Goal: Check status: Check status

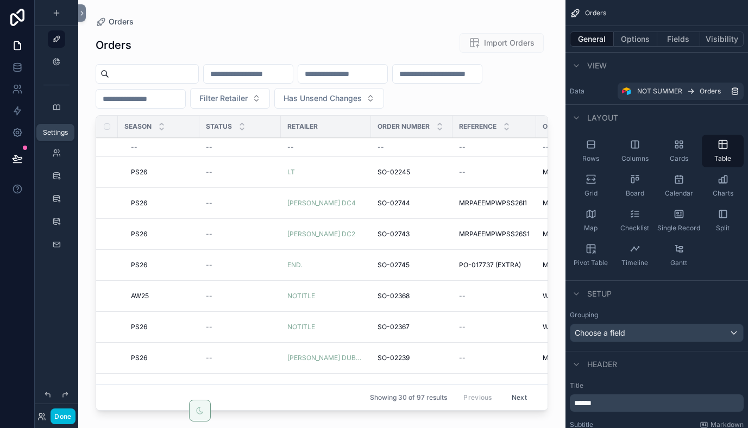
click at [17, 134] on icon at bounding box center [17, 132] width 11 height 11
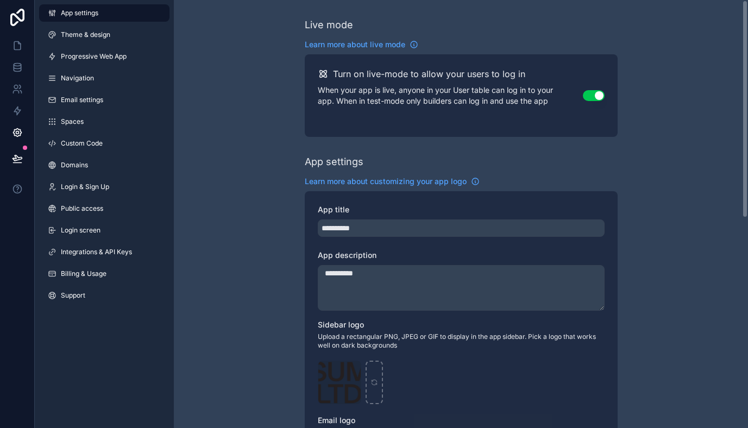
click at [591, 95] on button "Use setting" at bounding box center [594, 95] width 22 height 11
click at [600, 97] on button "Use setting" at bounding box center [594, 95] width 22 height 11
click at [81, 35] on span "Theme & design" at bounding box center [85, 34] width 49 height 9
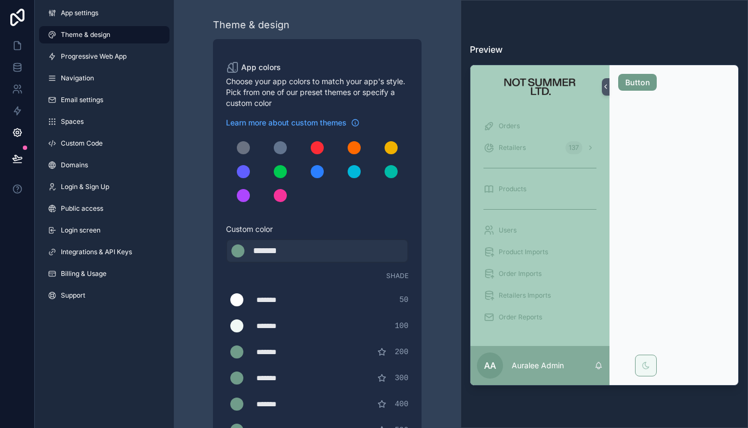
click at [84, 60] on span "Progressive Web App" at bounding box center [94, 56] width 66 height 9
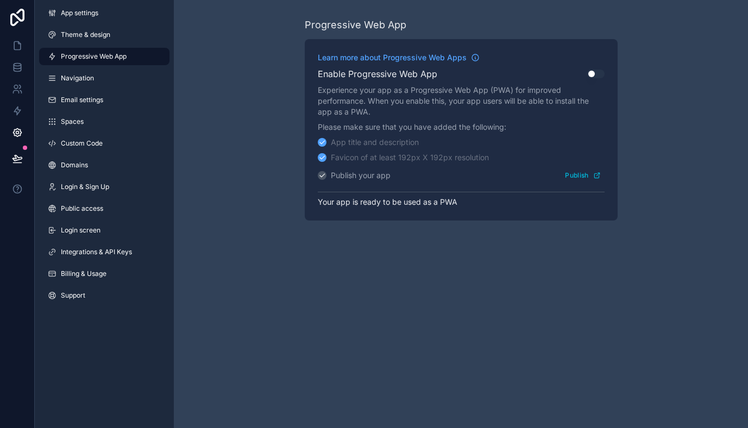
click at [88, 87] on div "App settings Theme & design Progressive Web App Navigation Email settings Space…" at bounding box center [104, 156] width 139 height 313
click at [87, 76] on span "Navigation" at bounding box center [77, 78] width 33 height 9
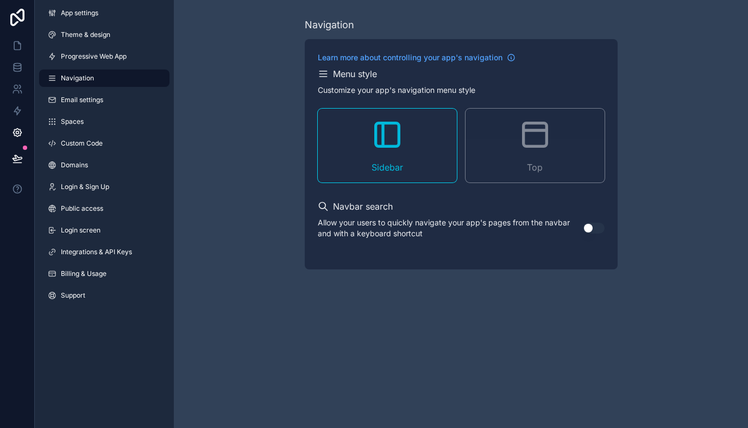
click at [81, 128] on link "Spaces" at bounding box center [104, 121] width 130 height 17
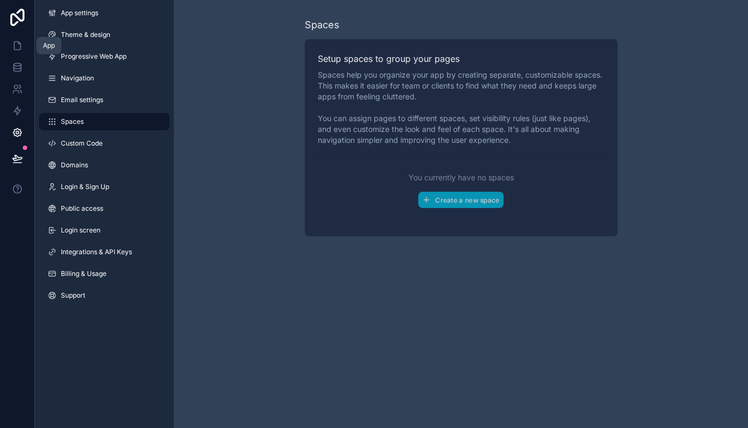
click at [14, 43] on icon at bounding box center [17, 46] width 7 height 8
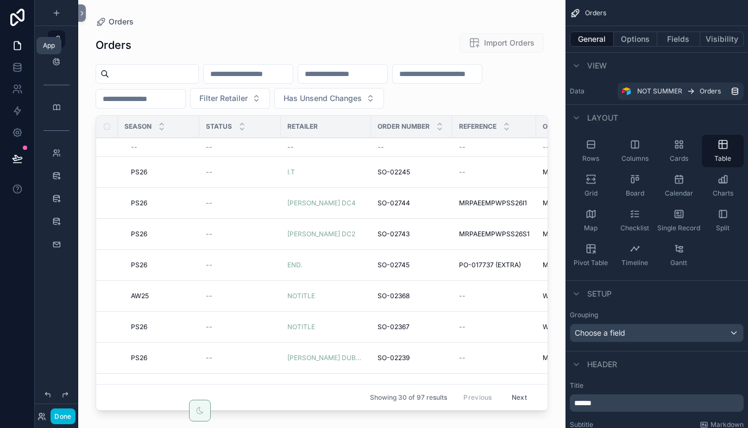
click at [16, 71] on icon at bounding box center [17, 69] width 7 height 4
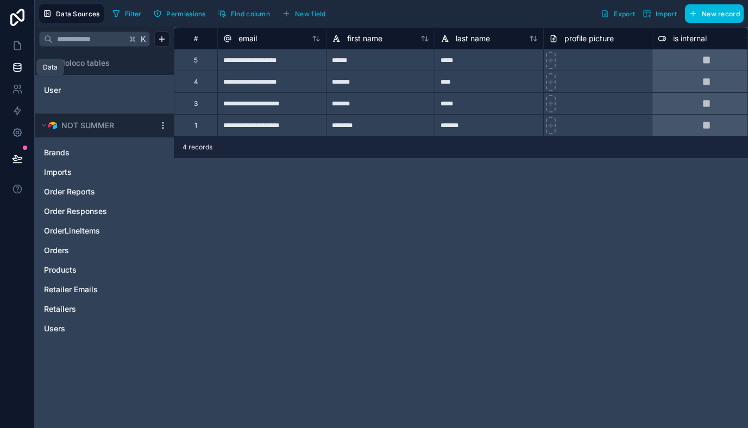
click at [15, 33] on link at bounding box center [17, 17] width 35 height 35
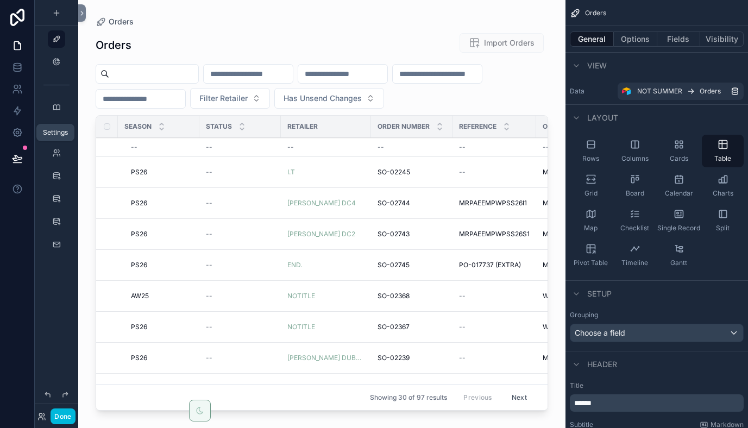
click at [16, 135] on icon at bounding box center [17, 132] width 11 height 11
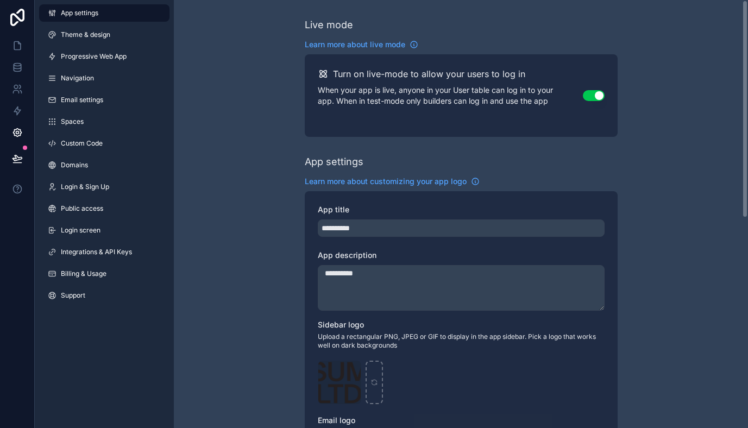
click at [586, 96] on button "Use setting" at bounding box center [594, 95] width 22 height 11
click at [20, 48] on icon at bounding box center [17, 45] width 11 height 11
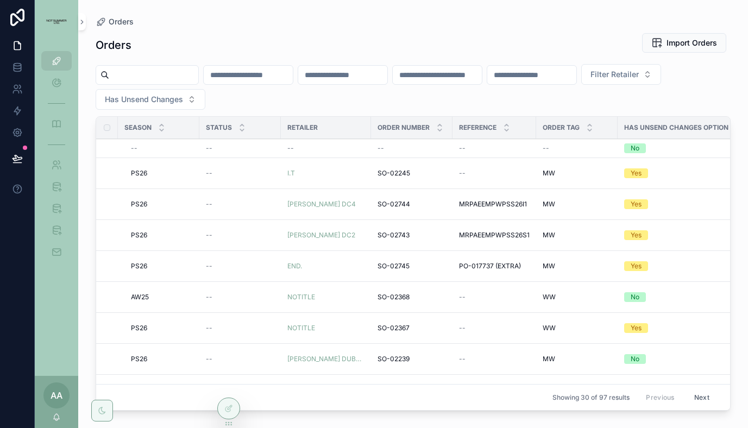
click at [133, 173] on span "PS26" at bounding box center [139, 173] width 16 height 9
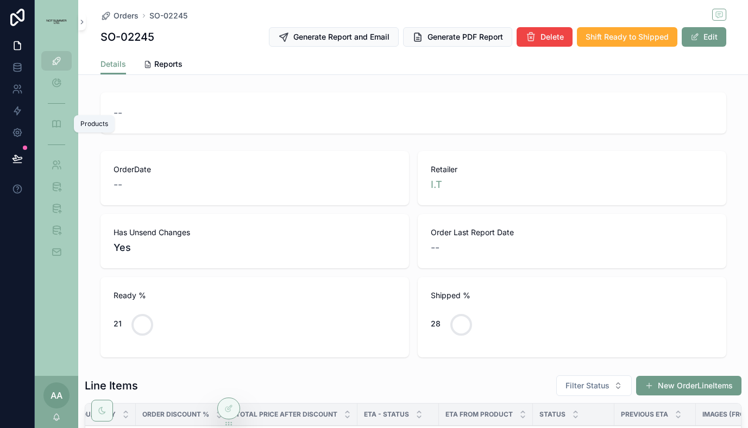
click at [58, 123] on icon "scrollable content" at bounding box center [56, 123] width 11 height 11
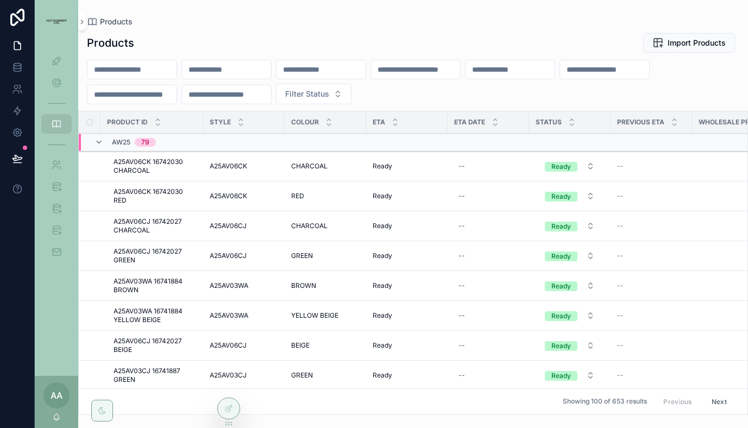
click at [158, 70] on input "scrollable content" at bounding box center [131, 69] width 89 height 15
paste input "*********"
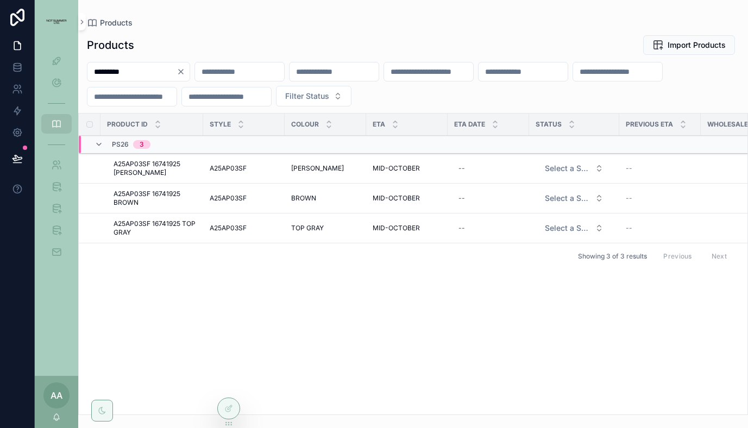
type input "*********"
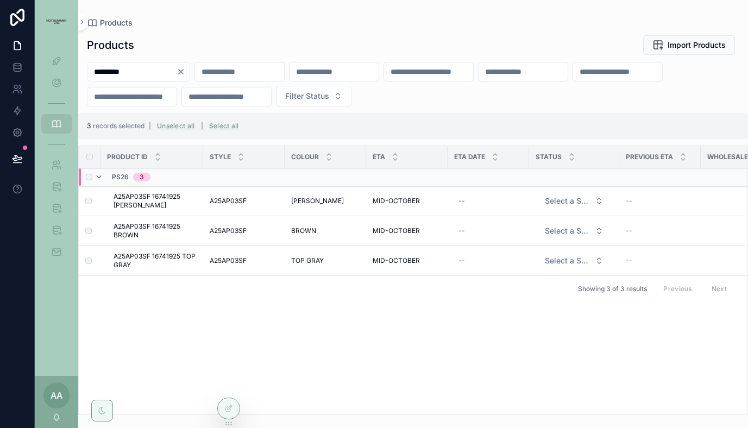
click at [154, 327] on div "Product ID Style Colour ETA ETA Date Status Previous ETA Wholesale Price Season…" at bounding box center [413, 280] width 669 height 268
click at [599, 205] on button "Select a Status" at bounding box center [574, 201] width 76 height 20
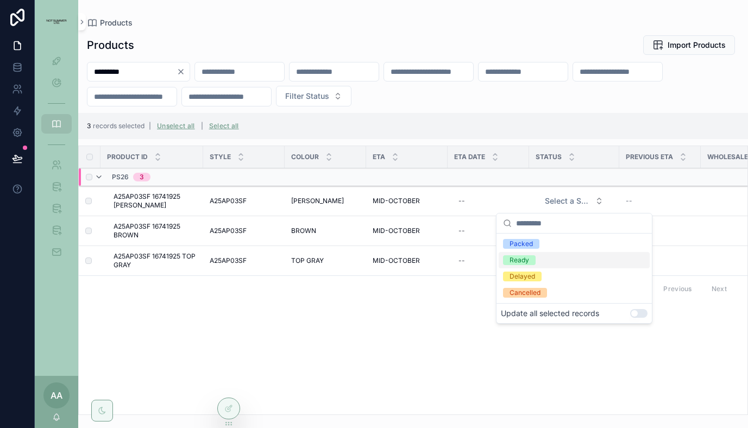
click at [531, 259] on span "Ready" at bounding box center [519, 260] width 33 height 10
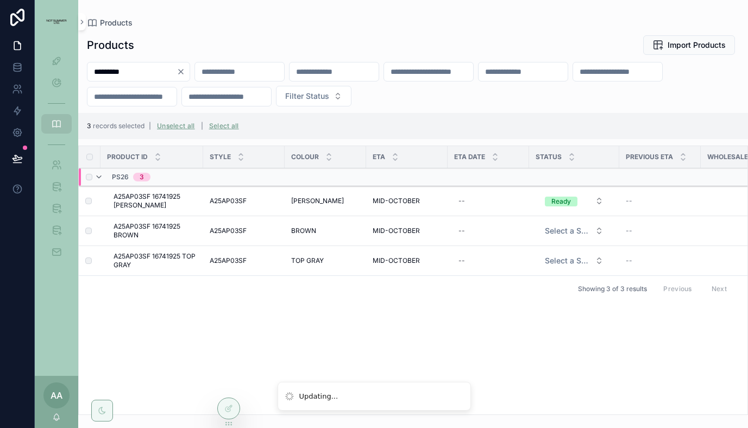
click at [599, 234] on button "Select a Status" at bounding box center [574, 231] width 76 height 20
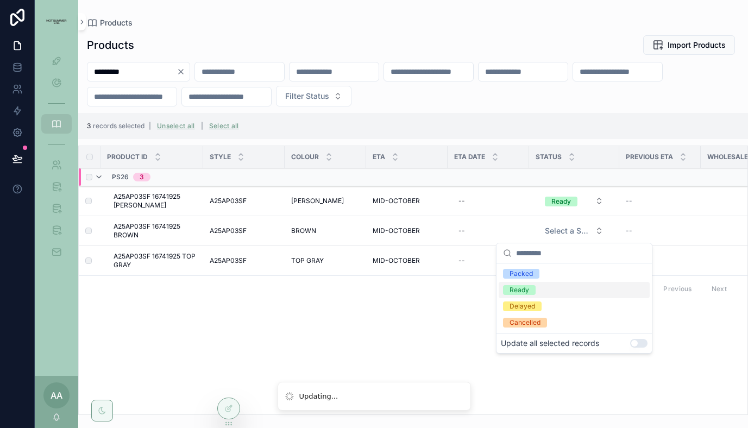
click at [531, 287] on span "Ready" at bounding box center [519, 290] width 33 height 10
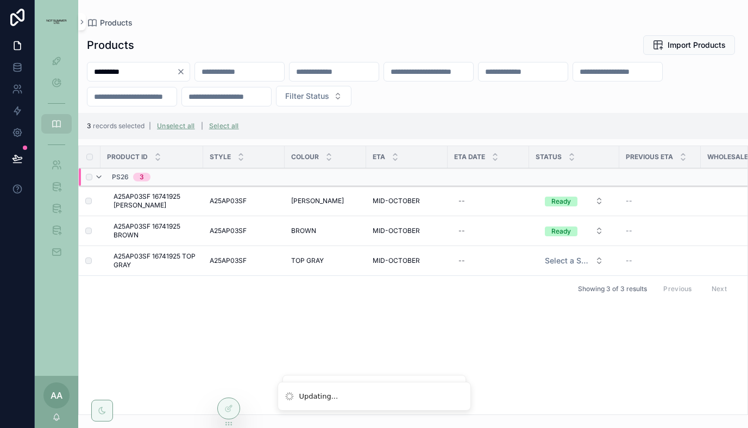
click at [580, 259] on span "Select a Status" at bounding box center [568, 260] width 46 height 11
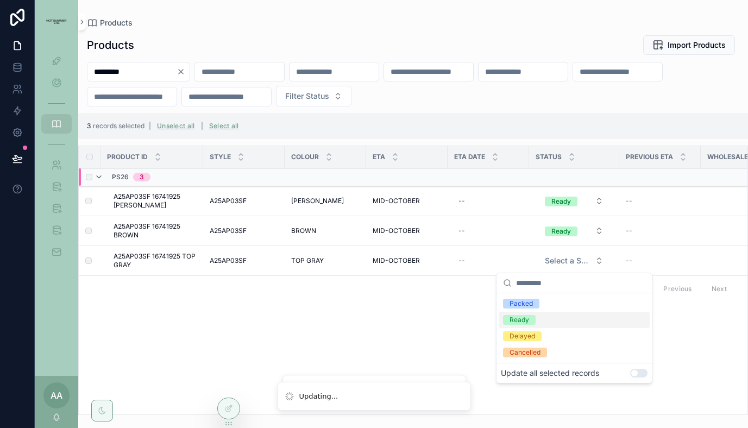
click at [521, 324] on div "Ready" at bounding box center [520, 320] width 20 height 10
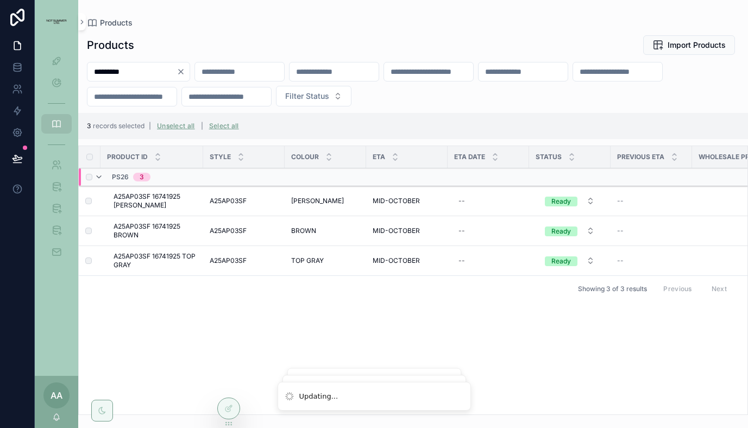
click at [466, 311] on div "Product ID Style Colour ETA ETA Date Status Previous ETA Wholesale Price Season…" at bounding box center [413, 280] width 669 height 268
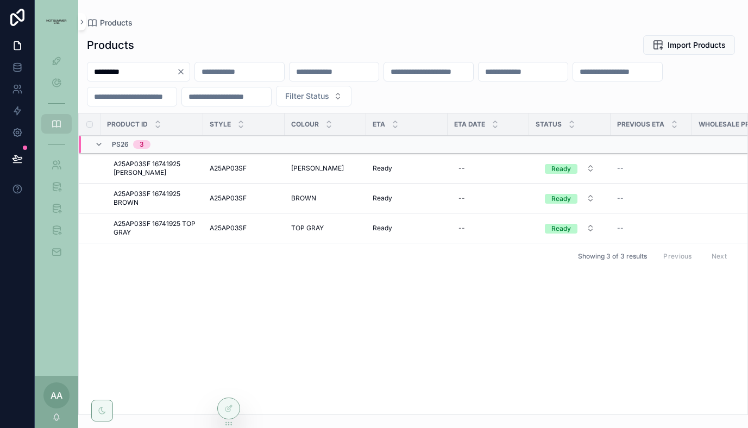
click at [183, 73] on icon "Clear" at bounding box center [181, 72] width 4 height 4
click at [149, 71] on input "scrollable content" at bounding box center [131, 71] width 89 height 15
paste input "*********"
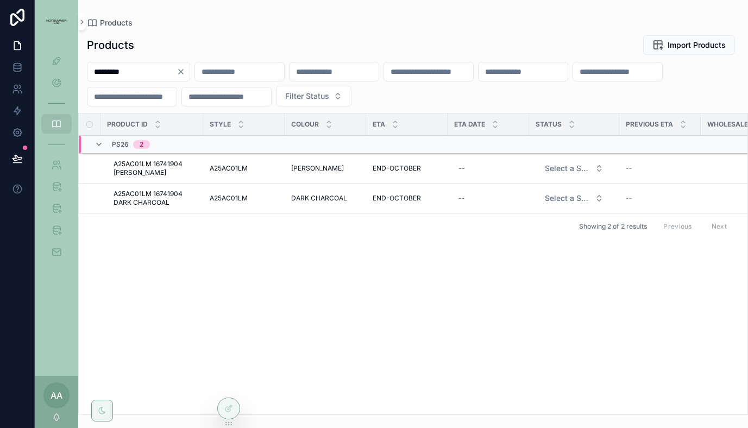
type input "*********"
click at [591, 168] on button "Select a Status" at bounding box center [574, 169] width 76 height 20
click at [529, 227] on div "Ready" at bounding box center [520, 228] width 20 height 10
click at [572, 193] on span "Select a Status" at bounding box center [568, 198] width 46 height 11
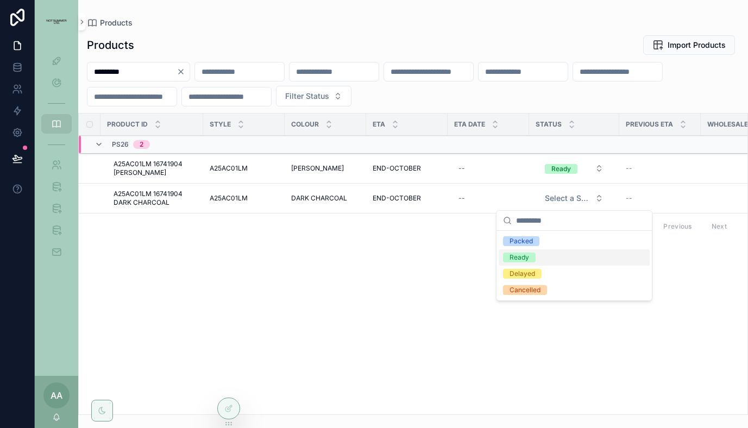
click at [529, 254] on div "Ready" at bounding box center [520, 258] width 20 height 10
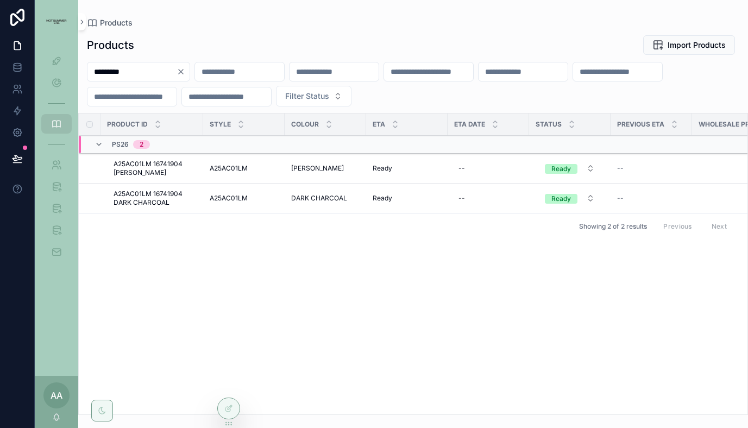
click at [183, 71] on icon "Clear" at bounding box center [181, 72] width 4 height 4
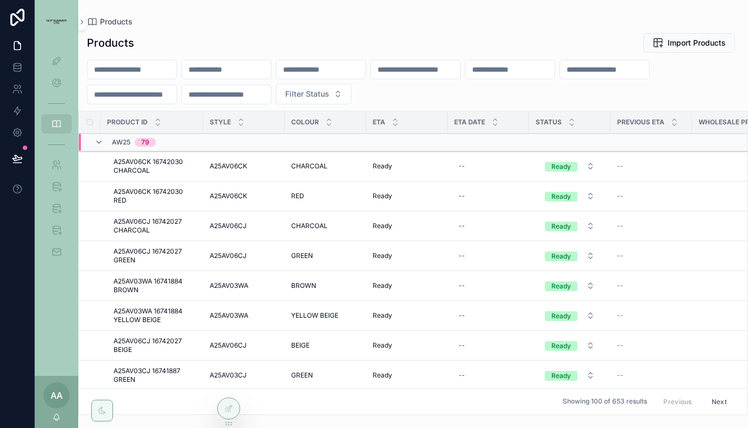
click at [154, 71] on input "scrollable content" at bounding box center [131, 69] width 89 height 15
paste input "*********"
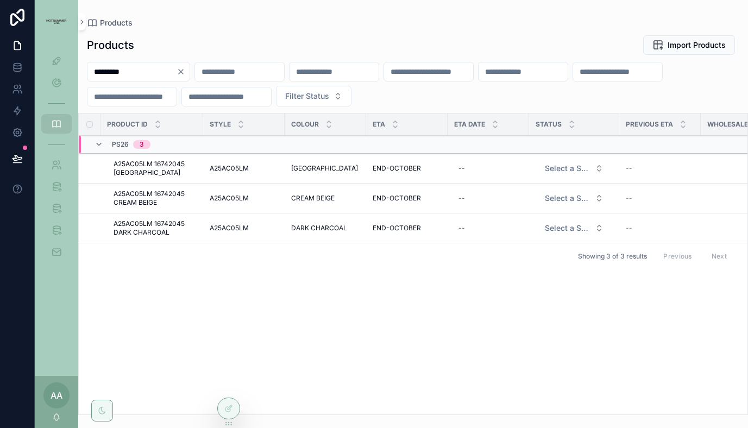
type input "*********"
click at [596, 171] on button "Select a Status" at bounding box center [574, 169] width 76 height 20
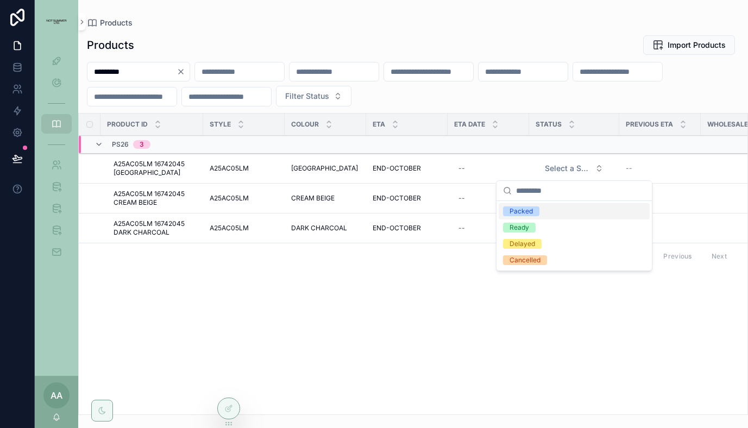
click at [373, 319] on div "Product ID Style Colour ETA ETA Date Status Previous ETA Wholesale Price Season…" at bounding box center [413, 264] width 669 height 301
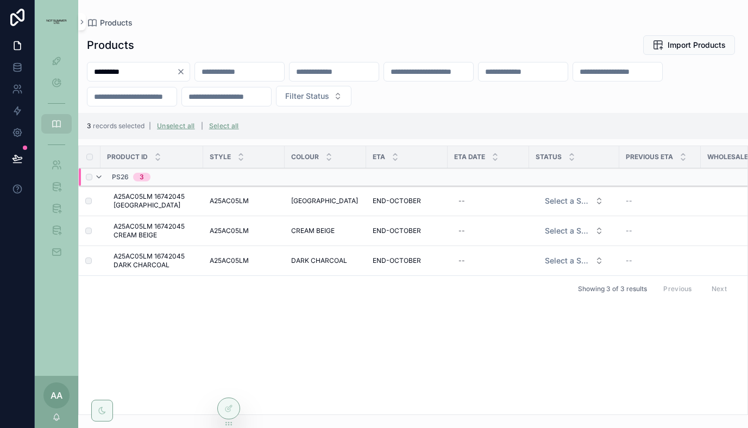
click at [601, 206] on button "Select a Status" at bounding box center [574, 201] width 76 height 20
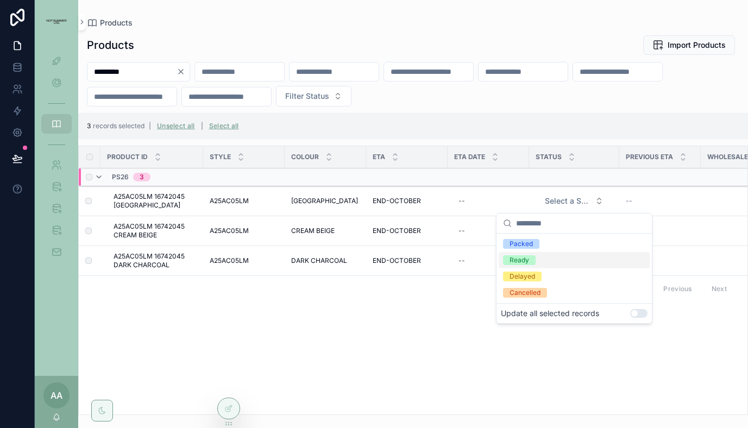
click at [550, 262] on div "Ready" at bounding box center [574, 260] width 151 height 16
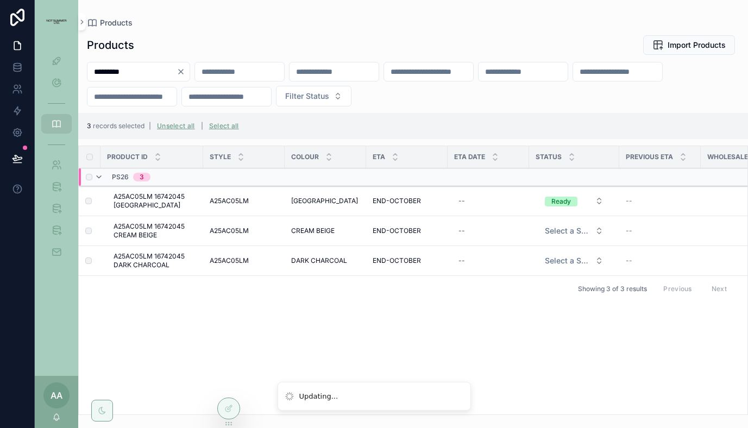
click at [572, 236] on span "Select a Status" at bounding box center [568, 230] width 46 height 11
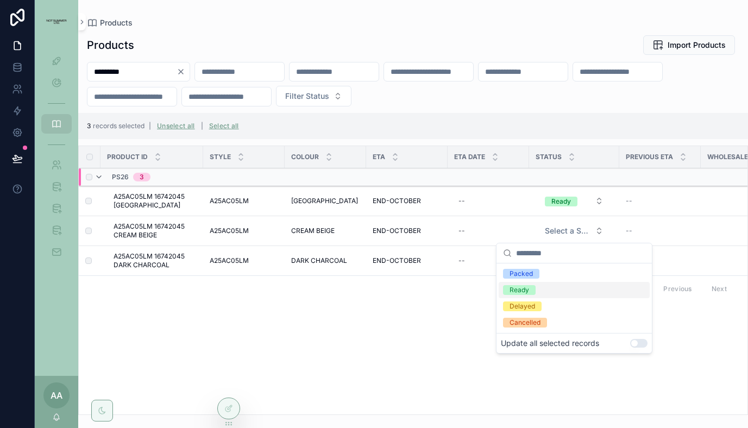
click at [526, 290] on div "Ready" at bounding box center [520, 290] width 20 height 10
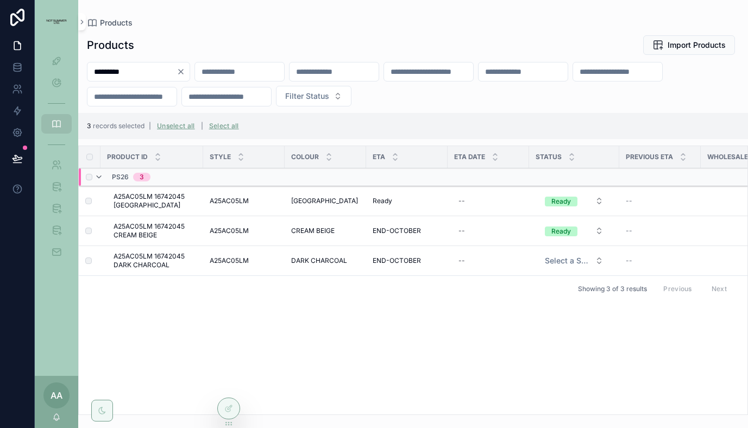
click at [563, 265] on span "Select a Status" at bounding box center [568, 260] width 46 height 11
click at [567, 261] on span "Select a Status" at bounding box center [568, 260] width 46 height 11
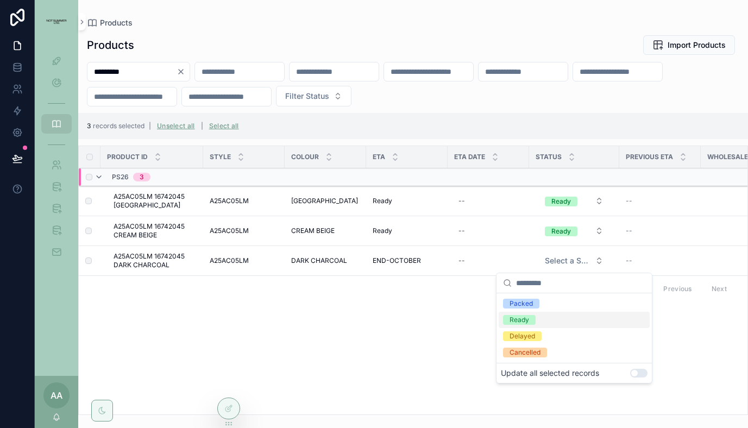
click at [524, 322] on div "Ready" at bounding box center [520, 320] width 20 height 10
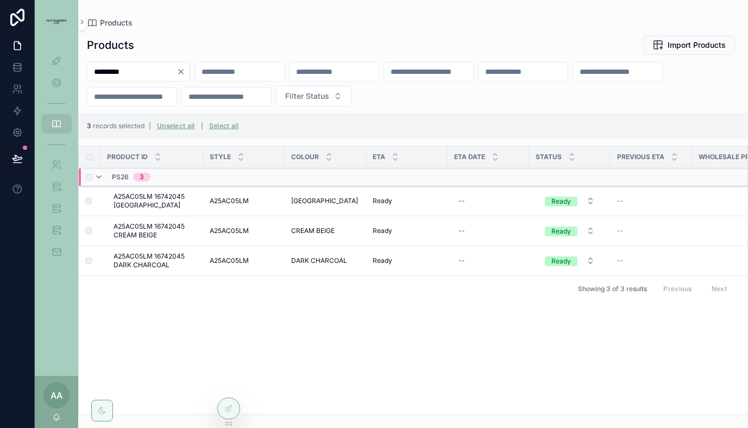
click at [165, 127] on button "Unselect all" at bounding box center [176, 125] width 46 height 17
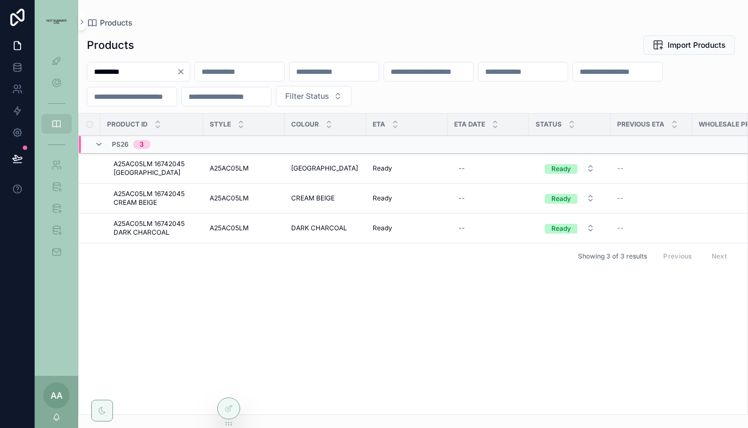
click at [185, 73] on icon "Clear" at bounding box center [181, 71] width 9 height 9
click at [150, 75] on input "scrollable content" at bounding box center [131, 71] width 89 height 15
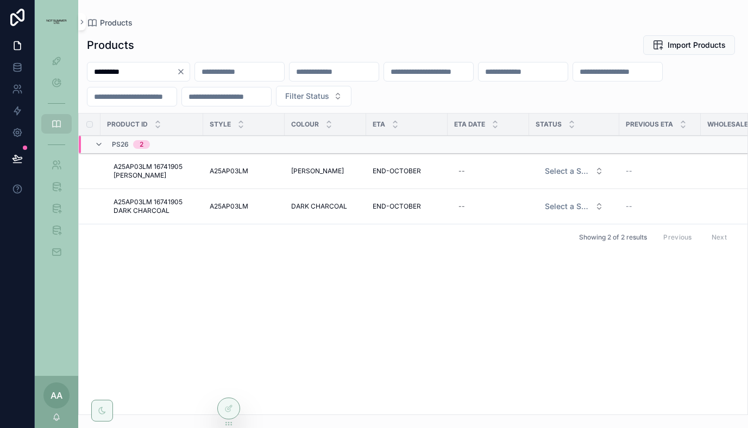
type input "*********"
click at [568, 169] on span "Select a Status" at bounding box center [568, 171] width 46 height 11
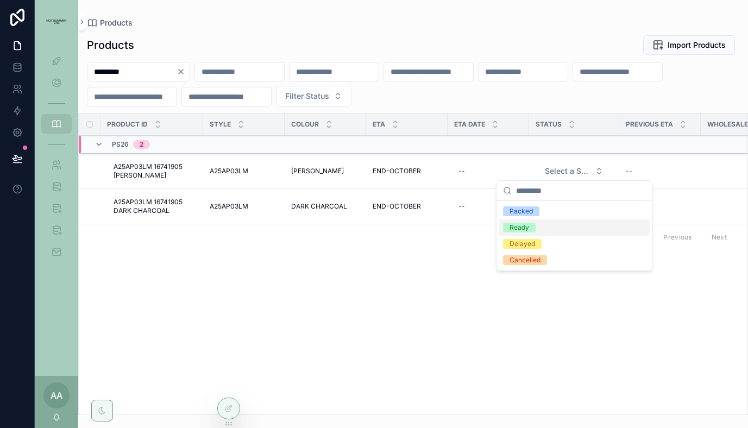
click at [522, 230] on div "Ready" at bounding box center [520, 228] width 20 height 10
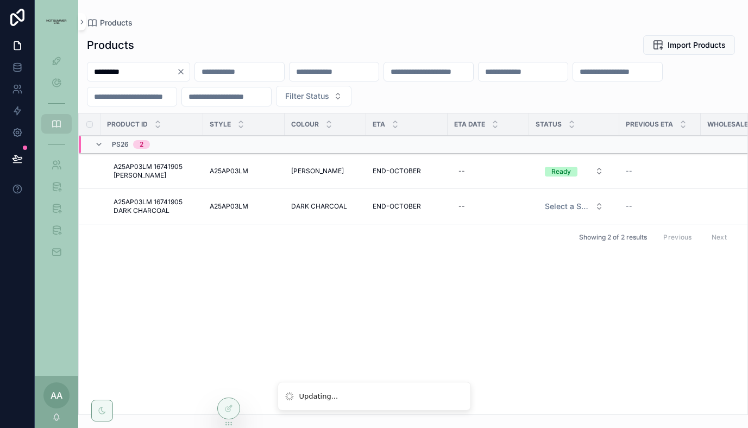
click at [568, 201] on span "Select a Status" at bounding box center [568, 206] width 46 height 11
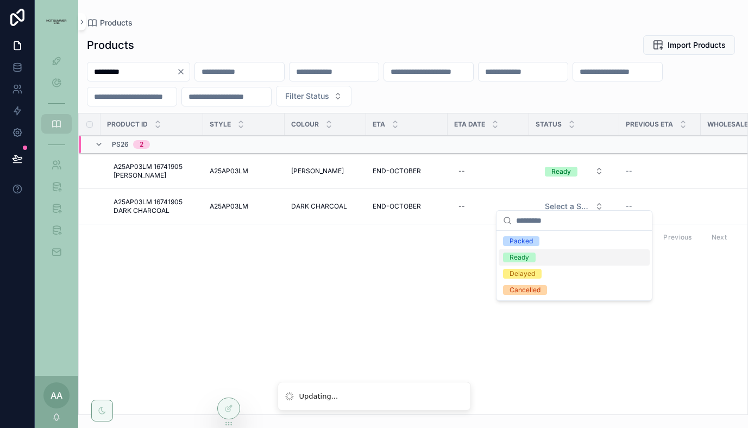
click at [520, 255] on div "Ready" at bounding box center [520, 258] width 20 height 10
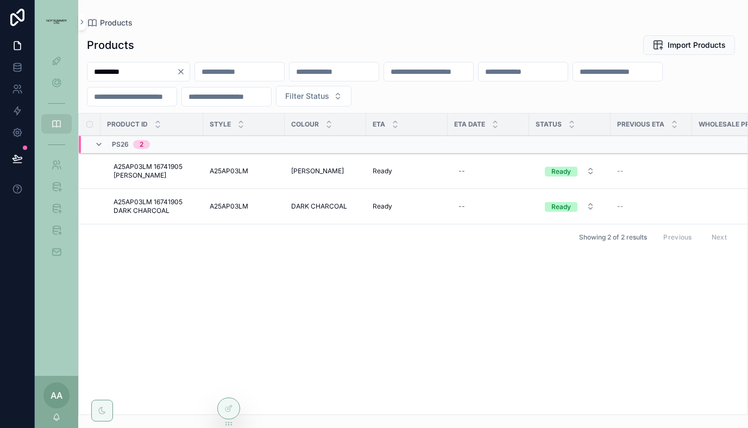
click at [185, 73] on icon "Clear" at bounding box center [181, 71] width 9 height 9
click at [147, 70] on input "scrollable content" at bounding box center [131, 71] width 89 height 15
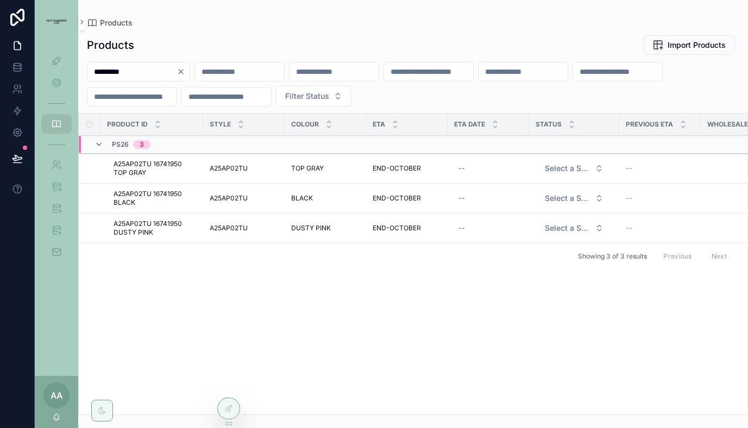
type input "*********"
click at [566, 166] on span "Select a Status" at bounding box center [568, 168] width 46 height 11
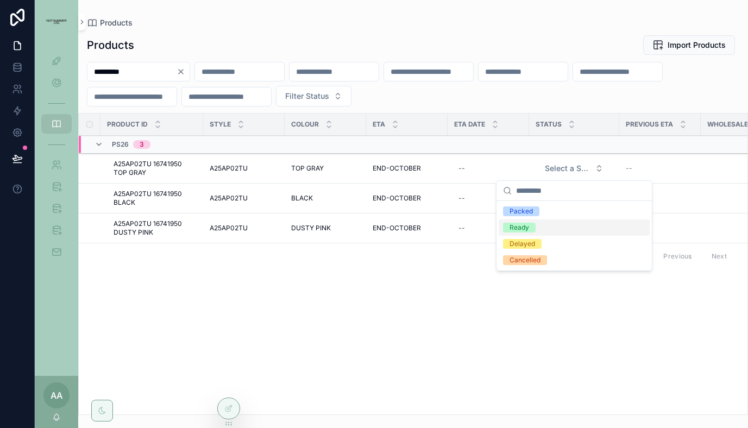
click at [522, 226] on div "Ready" at bounding box center [520, 228] width 20 height 10
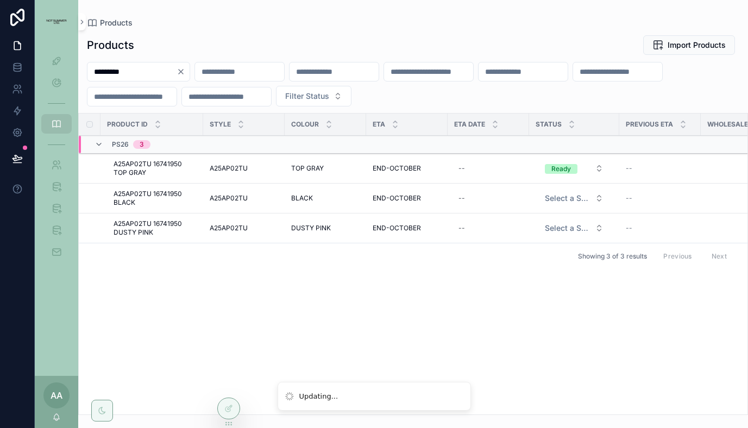
click at [577, 197] on span "Select a Status" at bounding box center [568, 198] width 46 height 11
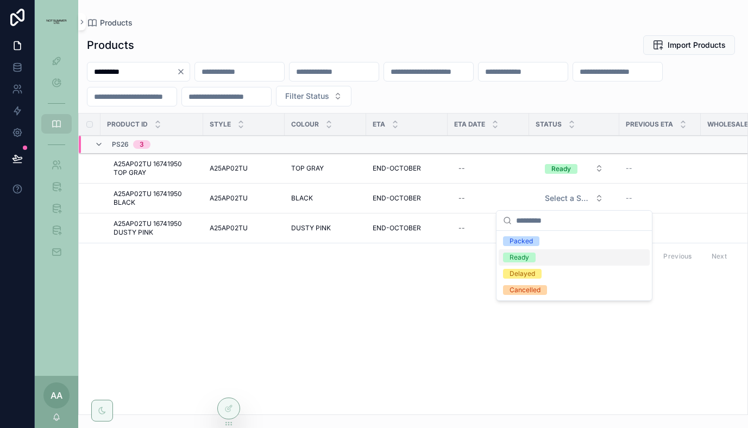
click at [524, 259] on div "Ready" at bounding box center [520, 258] width 20 height 10
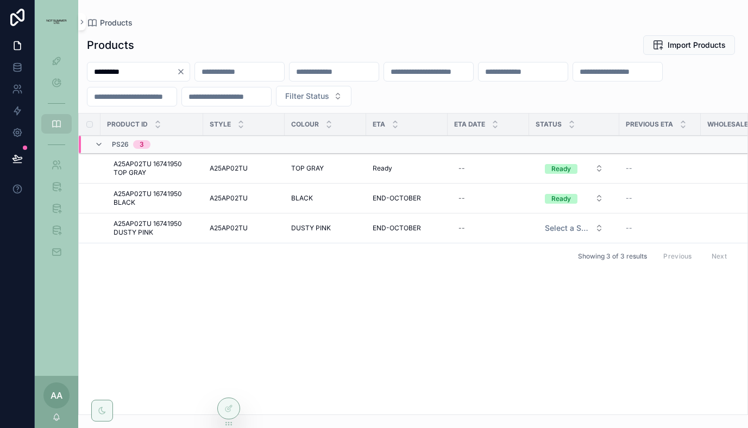
click at [568, 224] on span "Select a Status" at bounding box center [568, 228] width 46 height 11
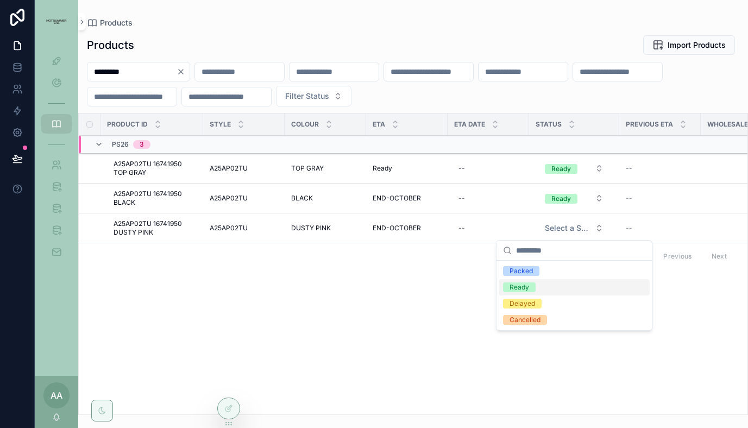
click at [520, 286] on div "Ready" at bounding box center [520, 288] width 20 height 10
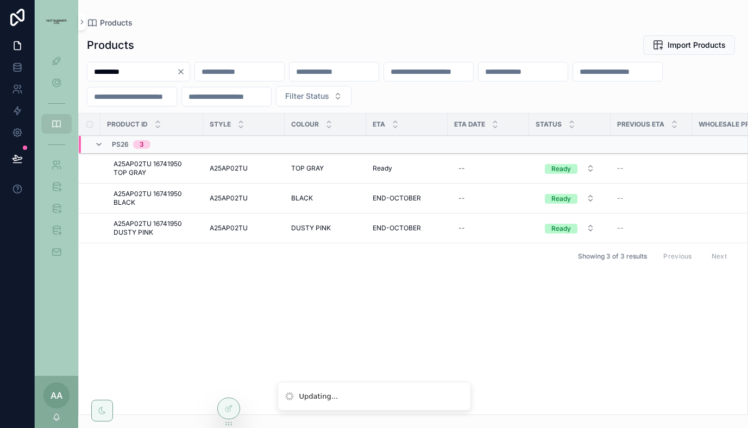
click at [461, 289] on div "Product ID Style Colour ETA ETA Date Status Previous ETA Wholesale Price Season…" at bounding box center [413, 264] width 669 height 301
click at [185, 70] on icon "Clear" at bounding box center [181, 71] width 9 height 9
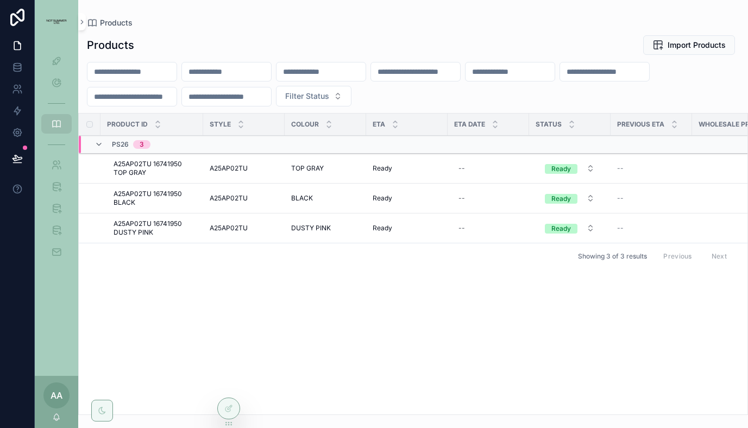
click at [152, 68] on input "scrollable content" at bounding box center [131, 71] width 89 height 15
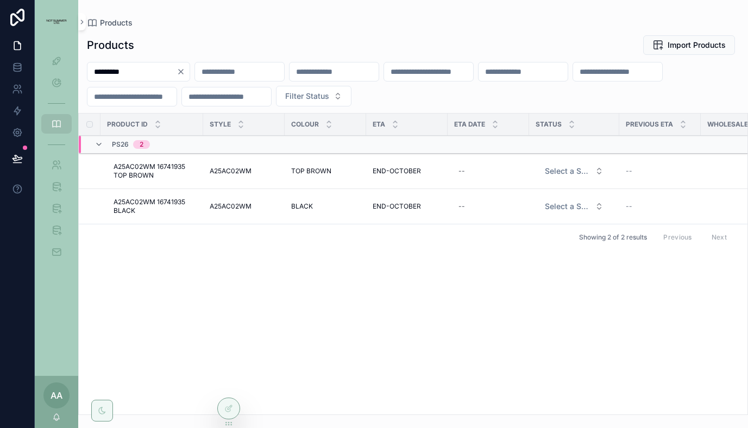
type input "*********"
click at [574, 175] on span "Select a Status" at bounding box center [568, 171] width 46 height 11
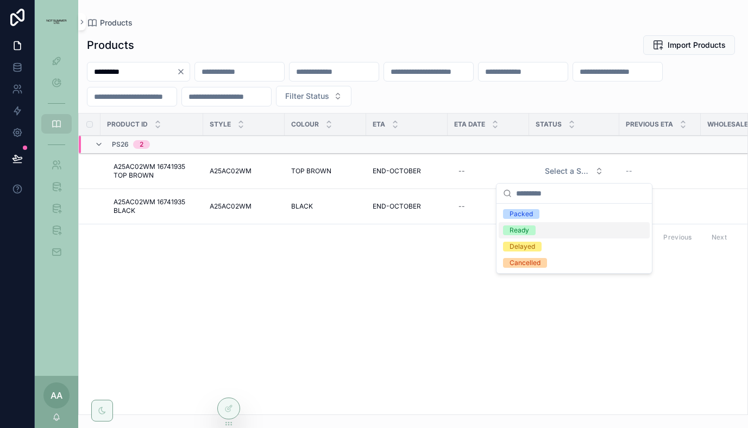
click at [526, 227] on div "Ready" at bounding box center [520, 230] width 20 height 10
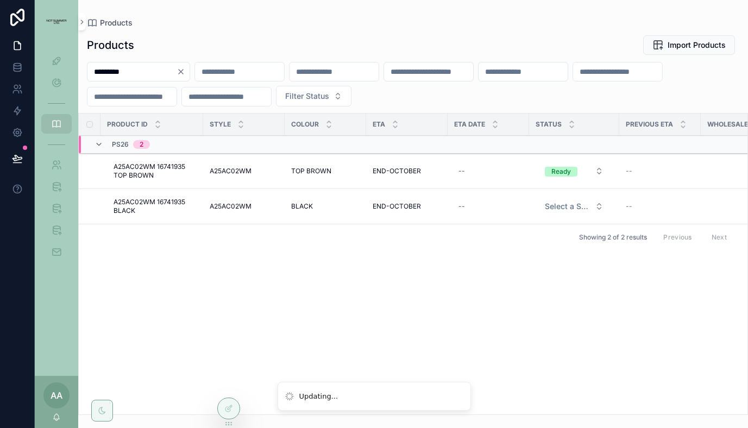
click at [573, 211] on span "Select a Status" at bounding box center [568, 206] width 46 height 11
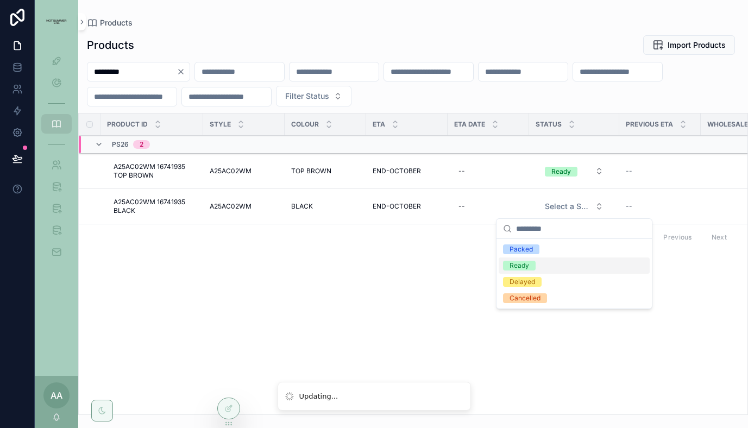
click at [525, 264] on div "Ready" at bounding box center [520, 266] width 20 height 10
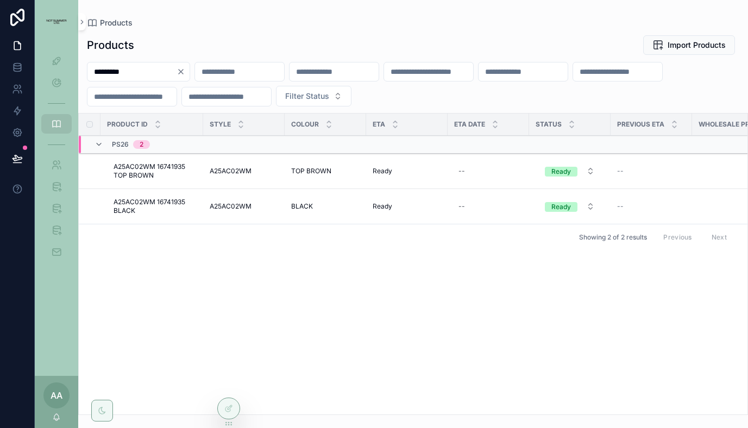
click at [185, 71] on icon "Clear" at bounding box center [181, 71] width 9 height 9
click at [146, 70] on input "scrollable content" at bounding box center [131, 71] width 89 height 15
type input "*********"
click at [590, 170] on span "Select a Status" at bounding box center [568, 171] width 46 height 11
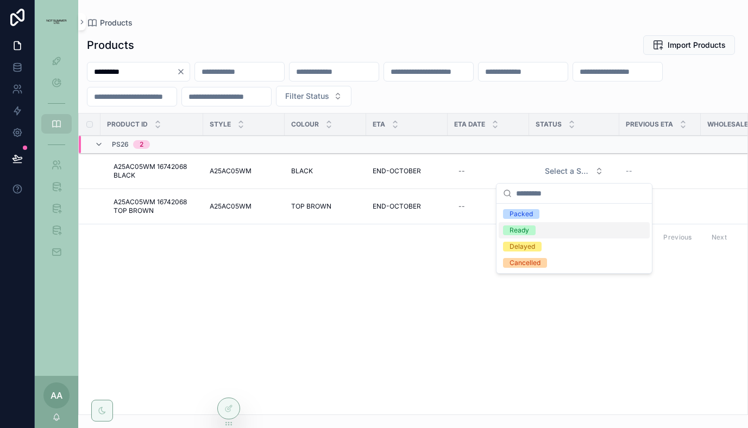
click at [523, 232] on div "Ready" at bounding box center [520, 230] width 20 height 10
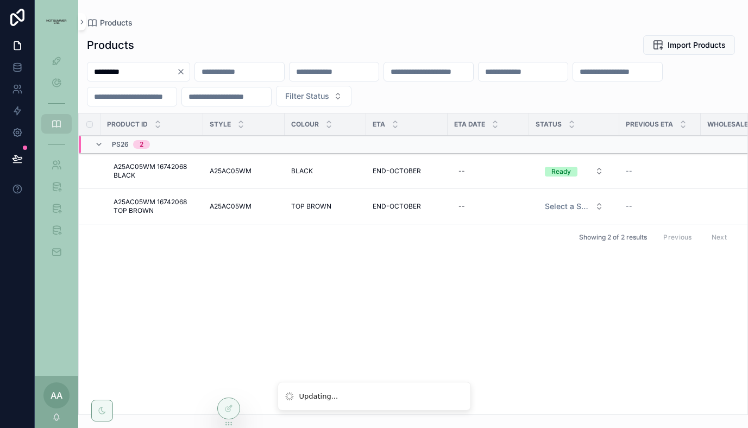
click at [568, 204] on span "Select a Status" at bounding box center [568, 206] width 46 height 11
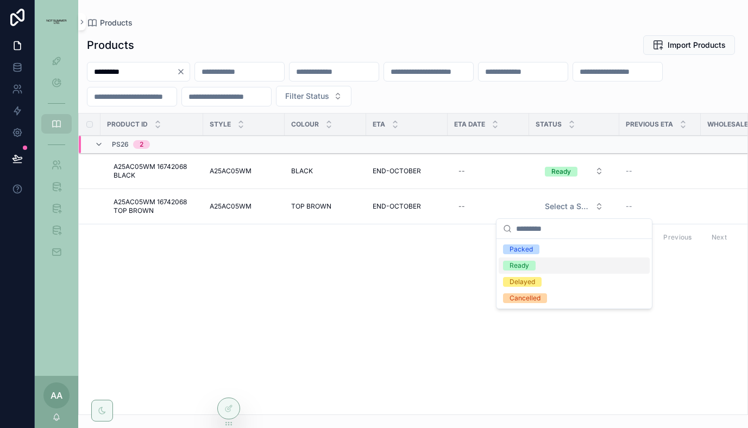
click at [521, 264] on div "Ready" at bounding box center [520, 266] width 20 height 10
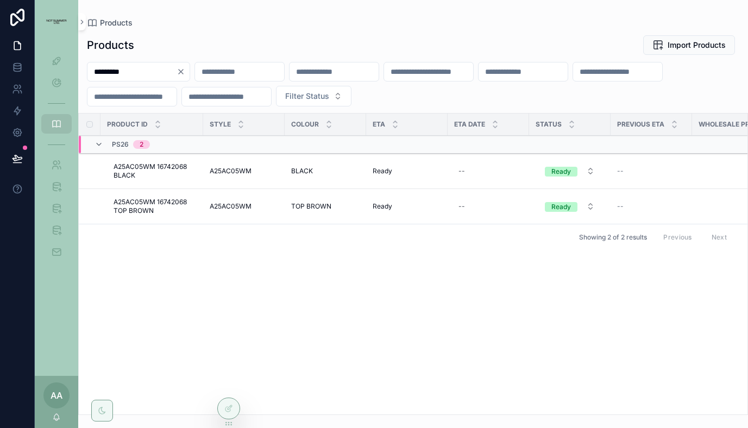
click at [185, 70] on icon "Clear" at bounding box center [181, 71] width 9 height 9
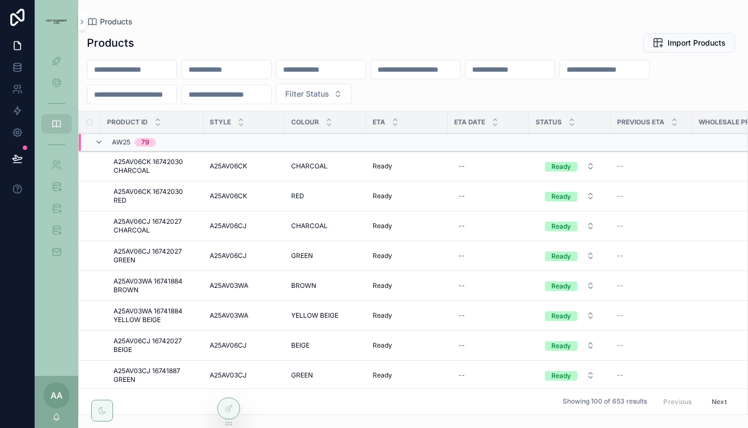
click at [152, 64] on input "scrollable content" at bounding box center [131, 69] width 89 height 15
paste input "*********"
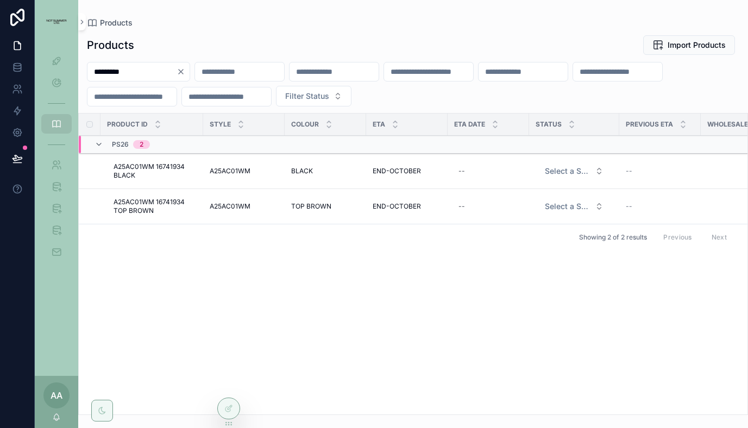
type input "*********"
click at [556, 173] on span "Select a Status" at bounding box center [568, 171] width 46 height 11
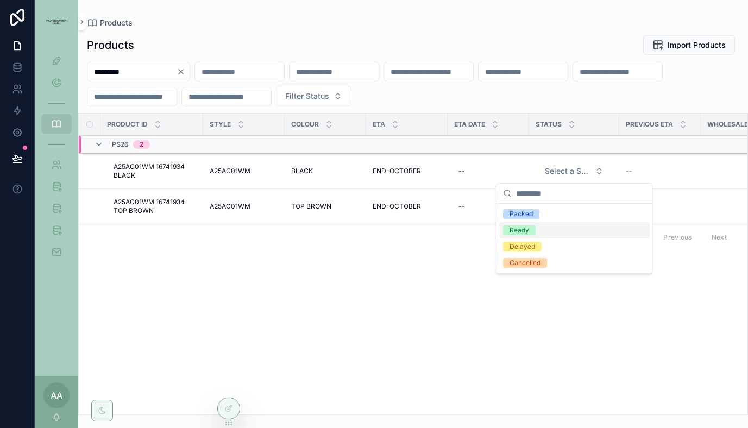
click at [525, 229] on div "Ready" at bounding box center [520, 230] width 20 height 10
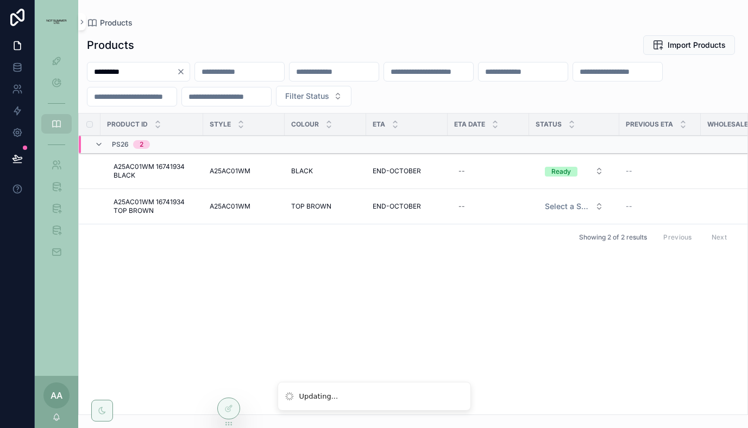
click at [563, 203] on span "Select a Status" at bounding box center [568, 206] width 46 height 11
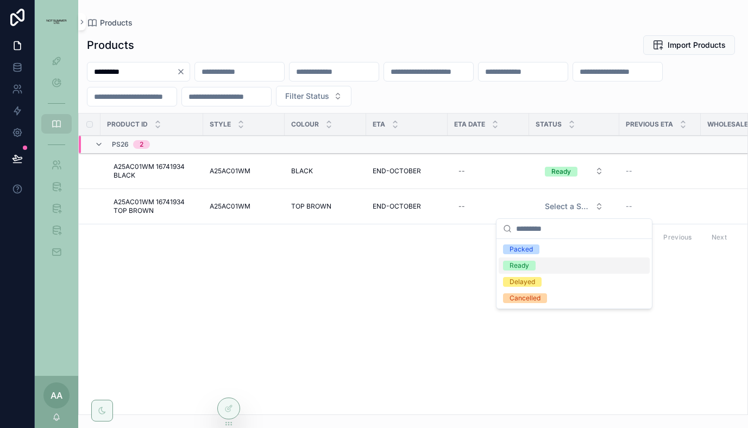
click at [520, 264] on div "Ready" at bounding box center [520, 266] width 20 height 10
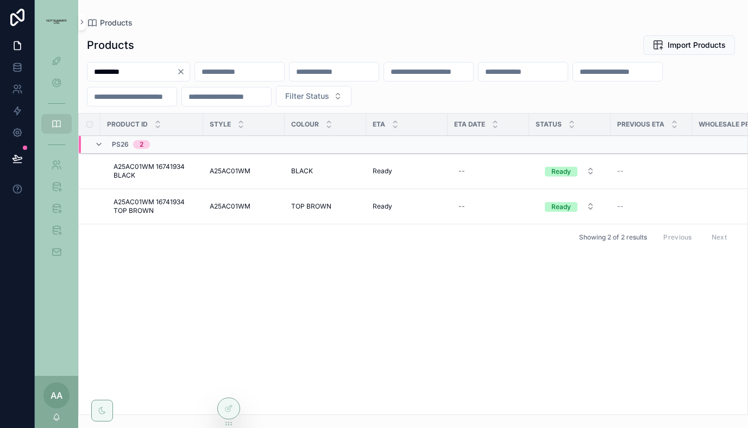
click at [348, 320] on div "Product ID Style Colour ETA ETA Date Status Previous ETA Wholesale Price Season…" at bounding box center [413, 264] width 669 height 301
click at [190, 67] on button "Clear" at bounding box center [183, 71] width 13 height 9
click at [158, 71] on input "scrollable content" at bounding box center [131, 71] width 89 height 15
type input "*********"
click at [551, 173] on span "Select a Status" at bounding box center [568, 171] width 46 height 11
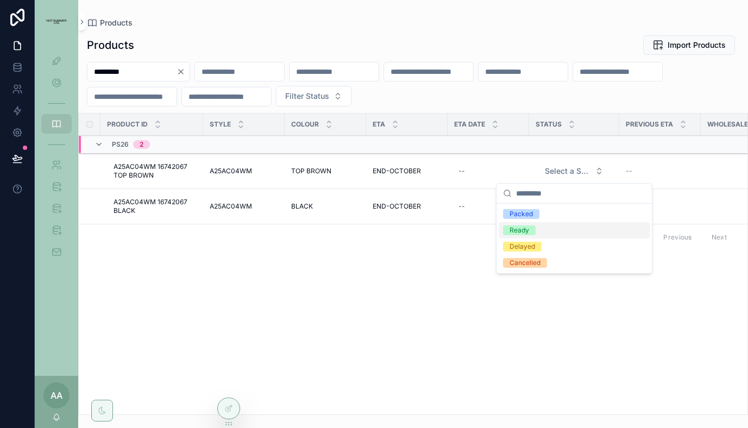
click at [523, 229] on div "Ready" at bounding box center [520, 230] width 20 height 10
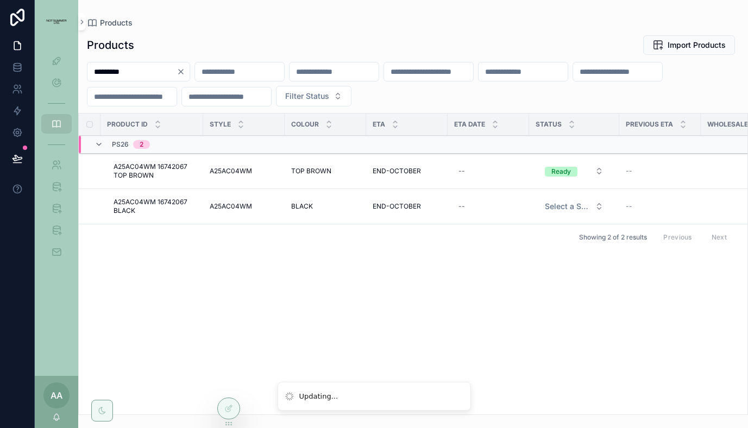
click at [570, 201] on span "Select a Status" at bounding box center [568, 206] width 46 height 11
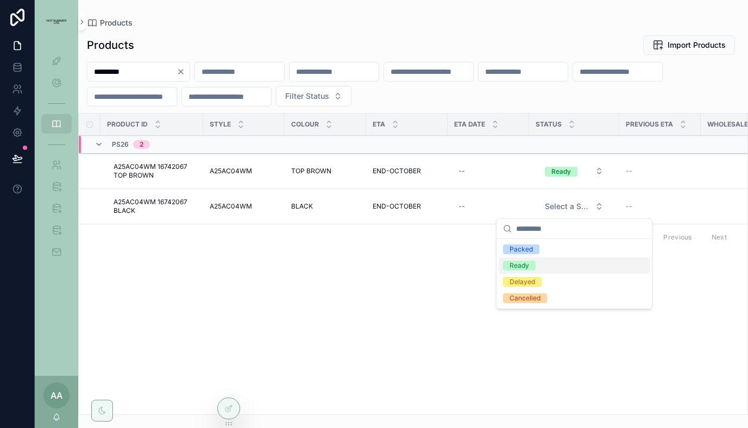
click at [525, 263] on div "Ready" at bounding box center [520, 266] width 20 height 10
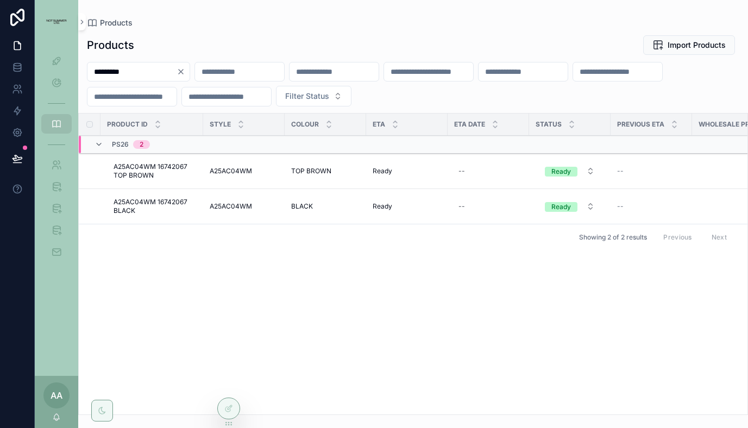
click at [185, 72] on icon "Clear" at bounding box center [181, 71] width 9 height 9
click at [156, 72] on input "scrollable content" at bounding box center [131, 71] width 89 height 15
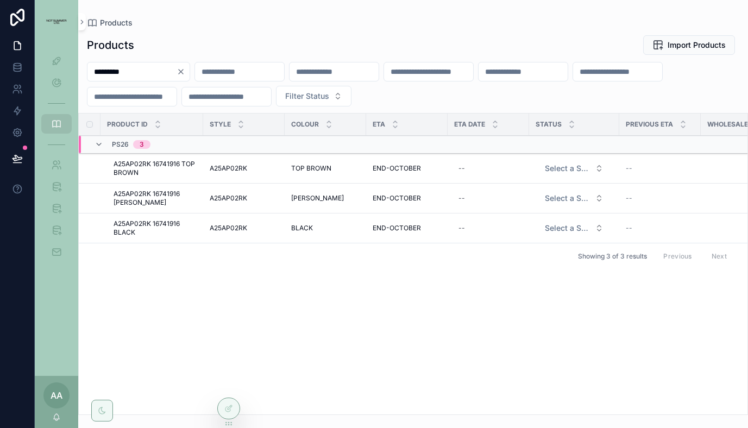
type input "*********"
click at [185, 75] on icon "Clear" at bounding box center [181, 71] width 9 height 9
click at [150, 76] on input "scrollable content" at bounding box center [131, 71] width 89 height 15
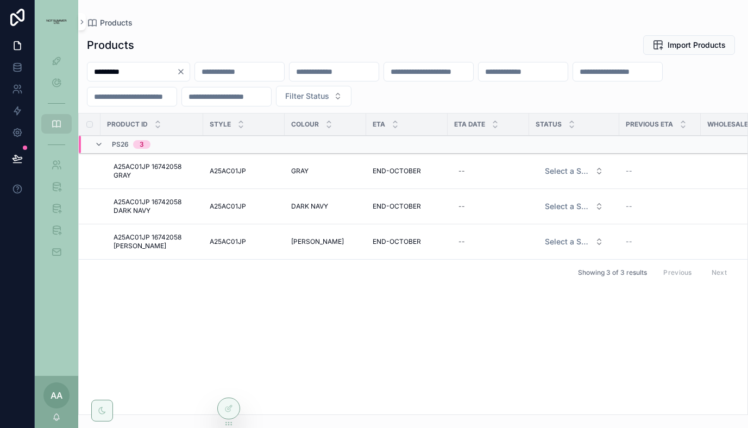
type input "*********"
click at [185, 68] on icon "Clear" at bounding box center [181, 71] width 9 height 9
click at [154, 72] on input "scrollable content" at bounding box center [131, 71] width 89 height 15
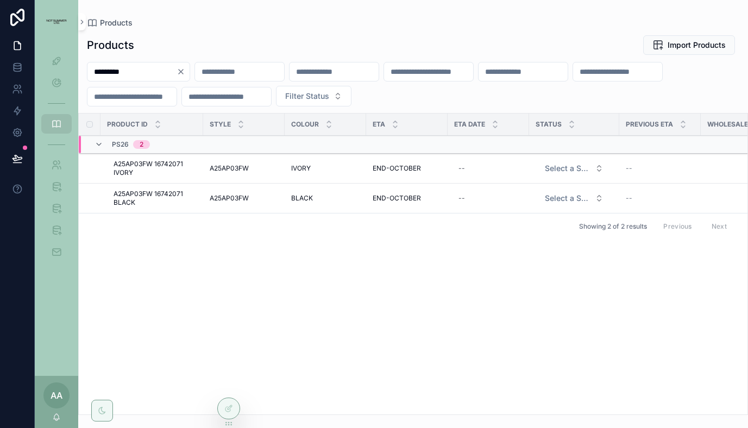
type input "*********"
click at [177, 75] on input "*********" at bounding box center [131, 71] width 89 height 15
click at [185, 70] on icon "Clear" at bounding box center [181, 71] width 9 height 9
click at [155, 72] on input "scrollable content" at bounding box center [131, 71] width 89 height 15
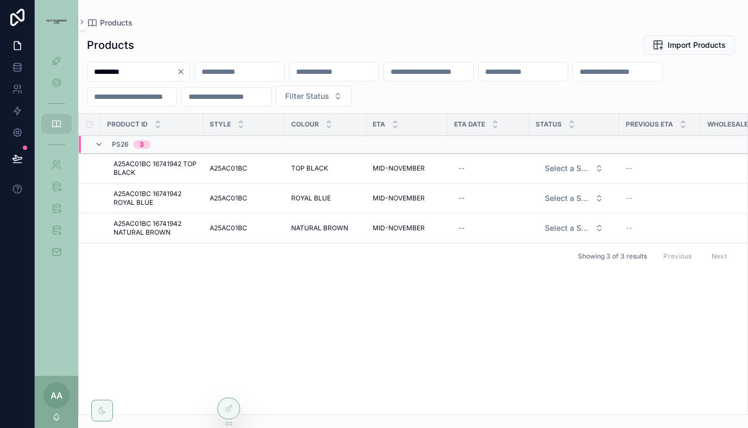
type input "*********"
click at [185, 73] on icon "Clear" at bounding box center [181, 71] width 9 height 9
click at [147, 77] on input "scrollable content" at bounding box center [131, 71] width 89 height 15
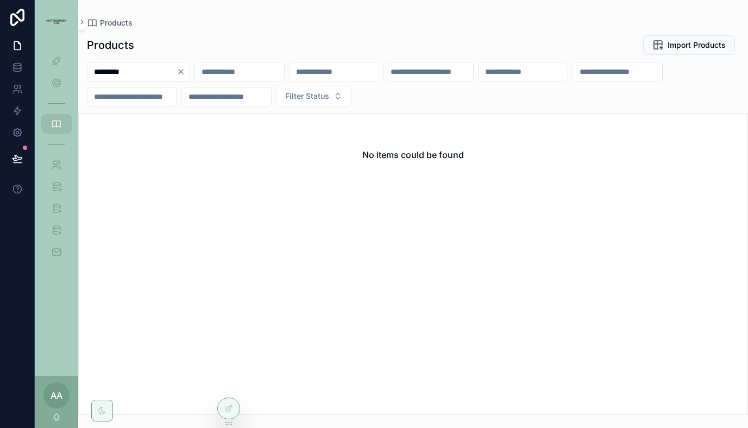
type input "*********"
click at [185, 75] on icon "Clear" at bounding box center [181, 71] width 9 height 9
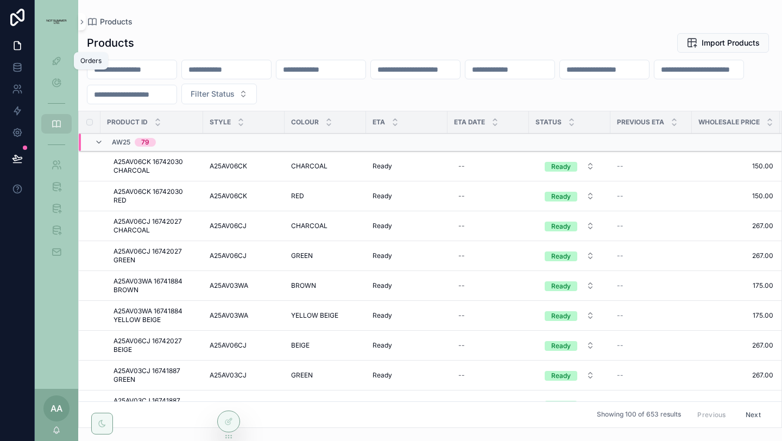
click at [61, 65] on icon "scrollable content" at bounding box center [56, 60] width 11 height 11
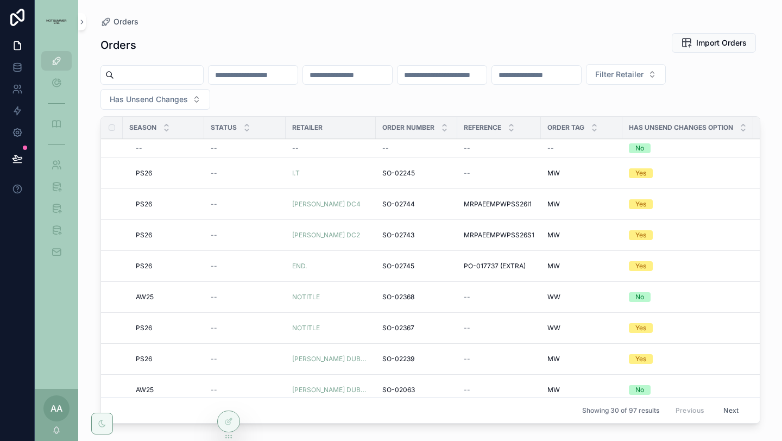
click at [644, 78] on span "Filter Retailer" at bounding box center [619, 74] width 48 height 11
type input "******"
click at [659, 122] on span "DOVER STREET MARKET LONDON" at bounding box center [645, 118] width 78 height 11
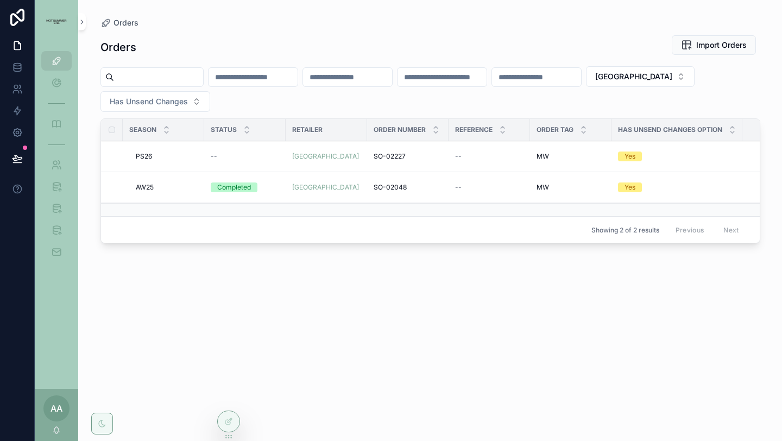
click at [143, 184] on span "AW25" at bounding box center [145, 187] width 18 height 9
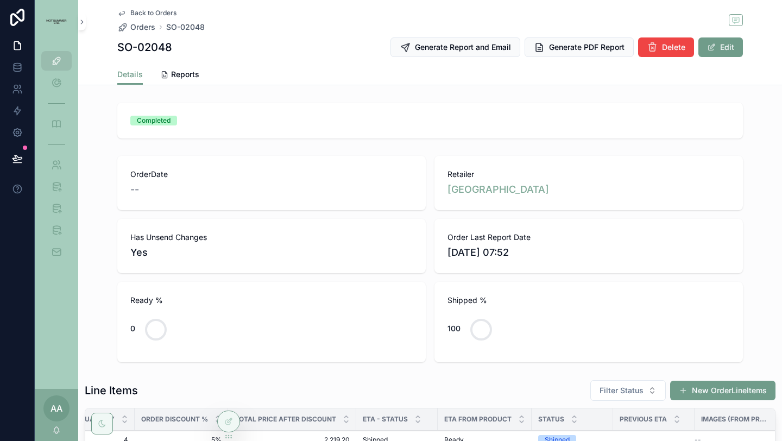
click at [142, 12] on span "Back to Orders" at bounding box center [153, 13] width 46 height 9
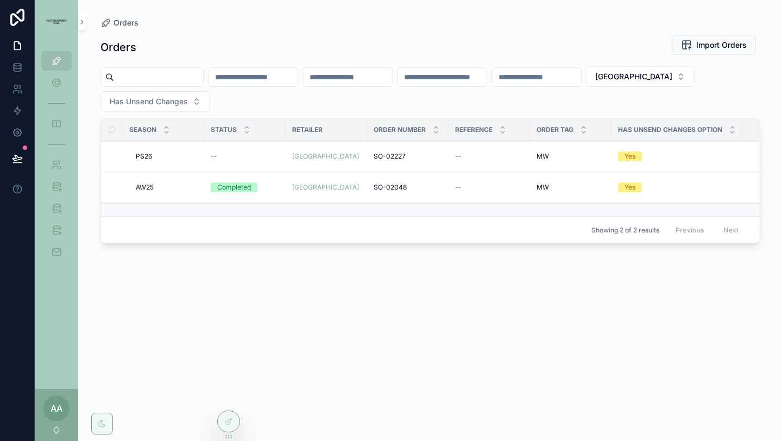
click at [145, 155] on span "PS26" at bounding box center [144, 156] width 16 height 9
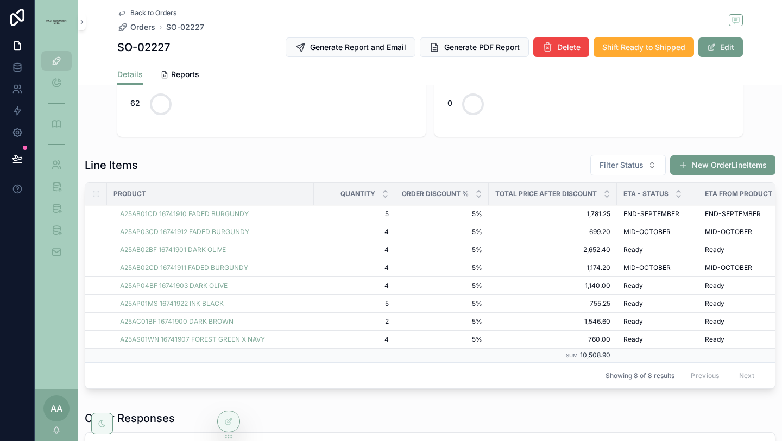
scroll to position [229, 0]
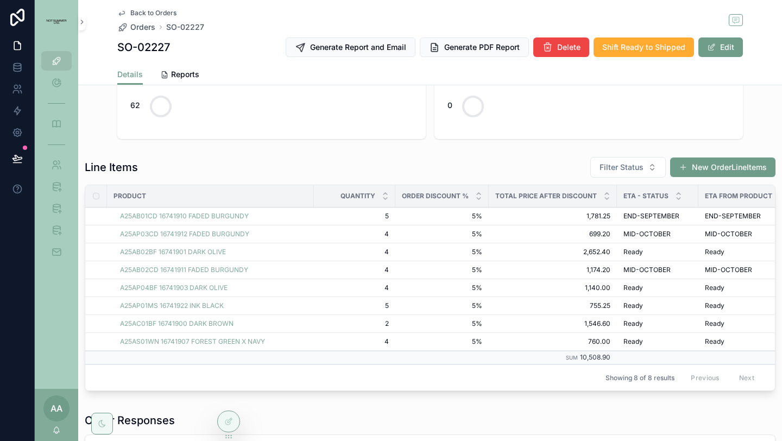
click at [158, 12] on span "Back to Orders" at bounding box center [153, 13] width 46 height 9
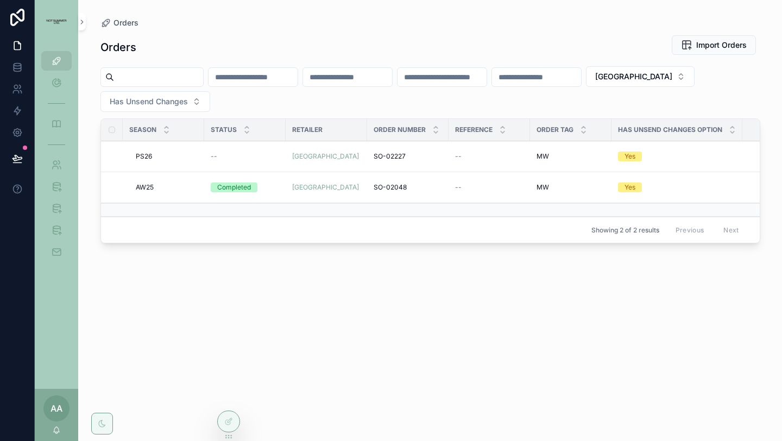
click at [586, 87] on button "DOVER STREET MARKET LONDON" at bounding box center [640, 76] width 109 height 21
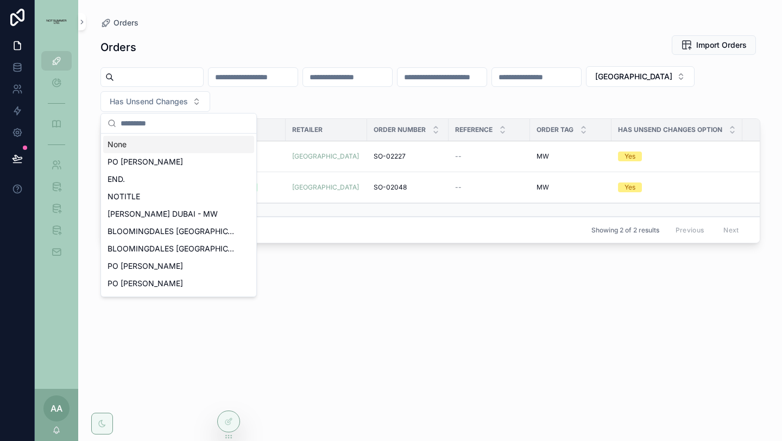
paste input "*********"
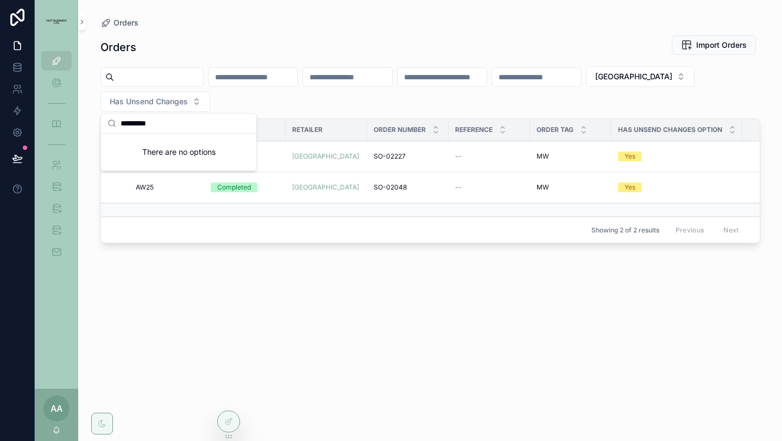
click at [131, 123] on input "*********" at bounding box center [185, 124] width 129 height 20
drag, startPoint x: 134, startPoint y: 123, endPoint x: 175, endPoint y: 123, distance: 40.7
click at [175, 123] on input "********" at bounding box center [185, 124] width 129 height 20
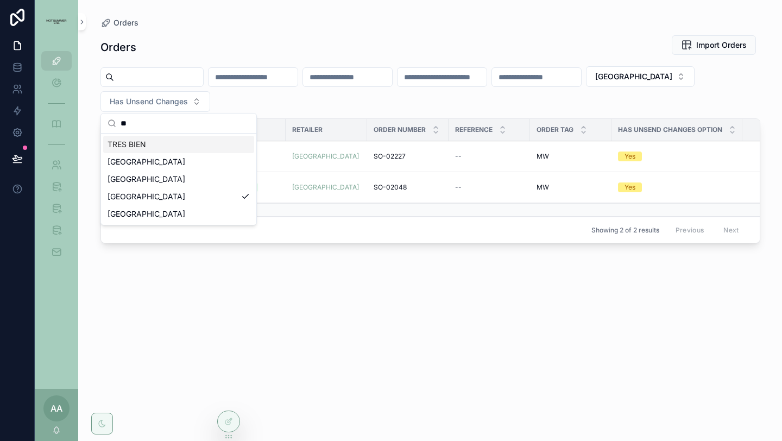
type input "**"
click at [147, 141] on div "TRES BIEN" at bounding box center [178, 144] width 151 height 17
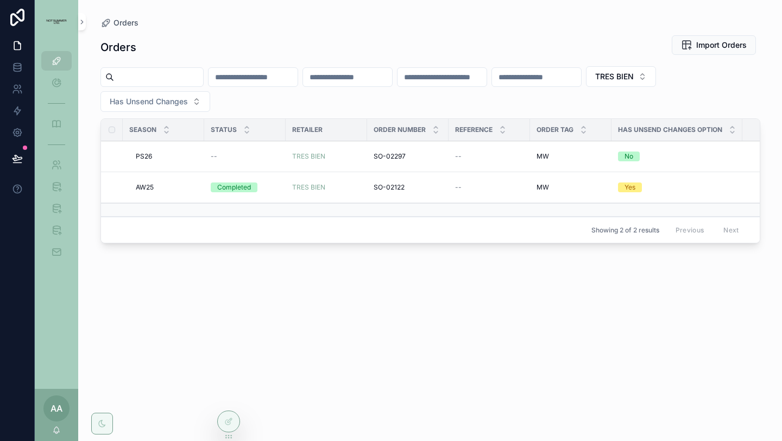
click at [147, 152] on span "PS26" at bounding box center [144, 156] width 16 height 9
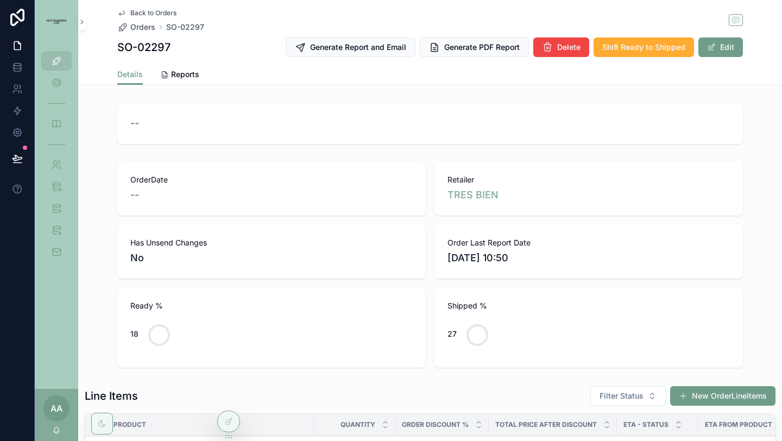
click at [161, 12] on span "Back to Orders" at bounding box center [153, 13] width 46 height 9
